Goal: Task Accomplishment & Management: Use online tool/utility

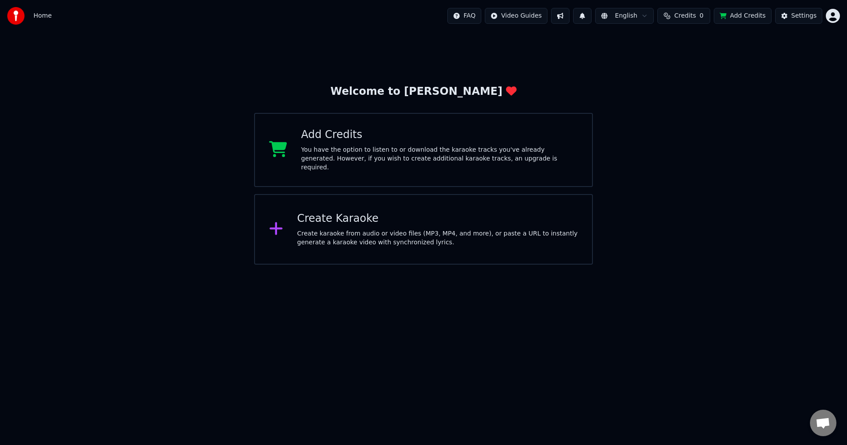
click at [515, 265] on html "Home FAQ Video Guides English Credits 0 Add Credits Settings Welcome to Youka A…" at bounding box center [423, 132] width 847 height 265
click at [837, 15] on html "Home FAQ Video Guides English Credits 0 Add Credits Settings Welcome to Youka A…" at bounding box center [423, 132] width 847 height 265
click at [574, 15] on html "Home FAQ Video Guides English Credits 0 Add Credits Settings Welcome to Youka A…" at bounding box center [423, 132] width 847 height 265
click at [570, 16] on button at bounding box center [560, 16] width 19 height 16
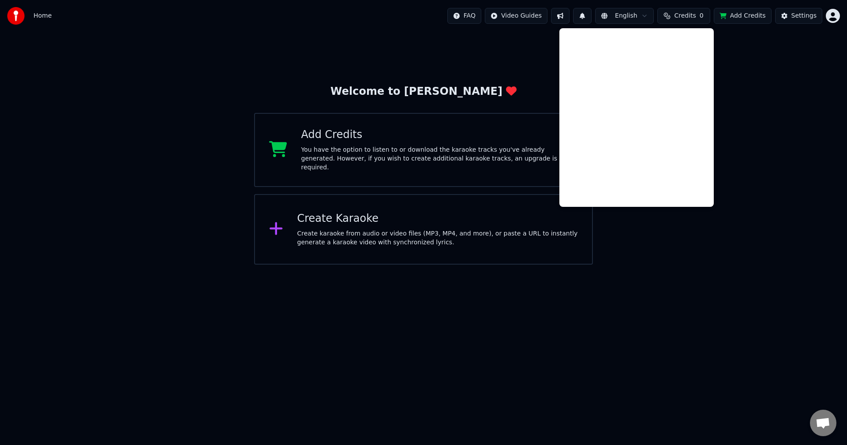
click at [542, 49] on div "Welcome to Youka Add Credits You have the option to listen to or download the k…" at bounding box center [423, 148] width 847 height 233
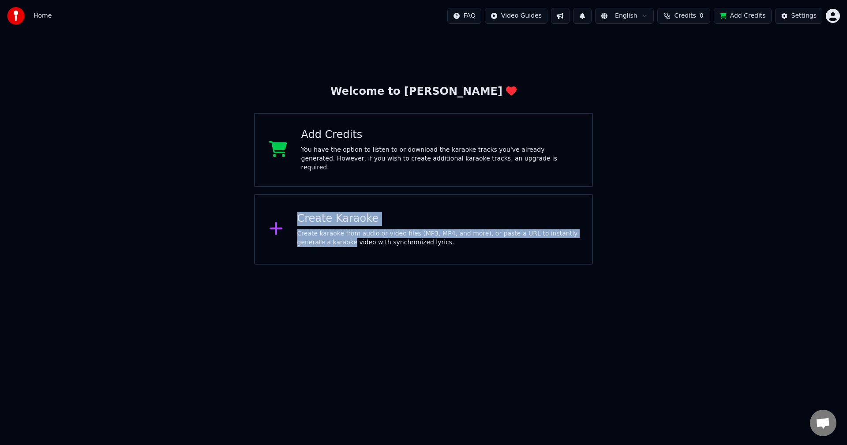
drag, startPoint x: 307, startPoint y: 256, endPoint x: 325, endPoint y: 264, distance: 19.8
click at [323, 263] on html "Home FAQ Video Guides English Credits 0 Add Credits Settings Welcome to Youka A…" at bounding box center [423, 132] width 847 height 265
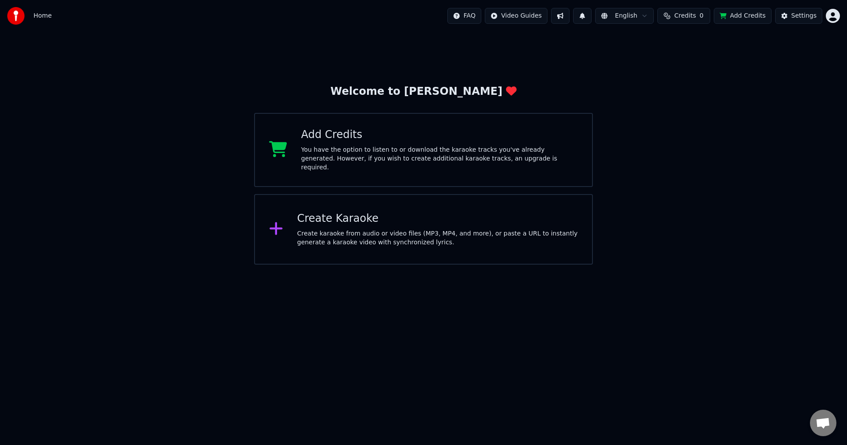
click at [644, 171] on div "Welcome to Youka Add Credits You have the option to listen to or download the k…" at bounding box center [423, 148] width 847 height 233
